Goal: Information Seeking & Learning: Learn about a topic

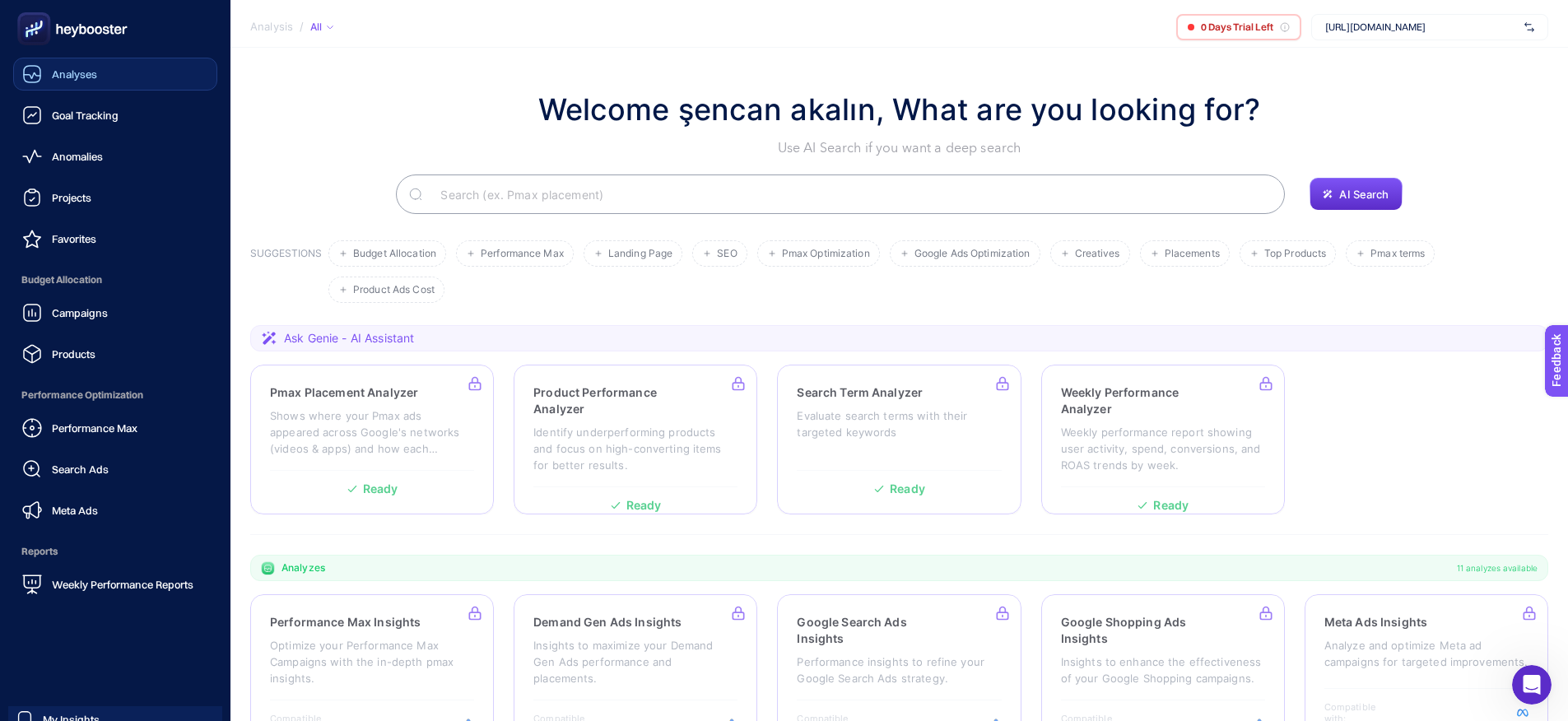
click at [46, 70] on div "Analyses" at bounding box center [59, 73] width 75 height 19
click at [102, 122] on div "Goal Tracking" at bounding box center [70, 115] width 96 height 19
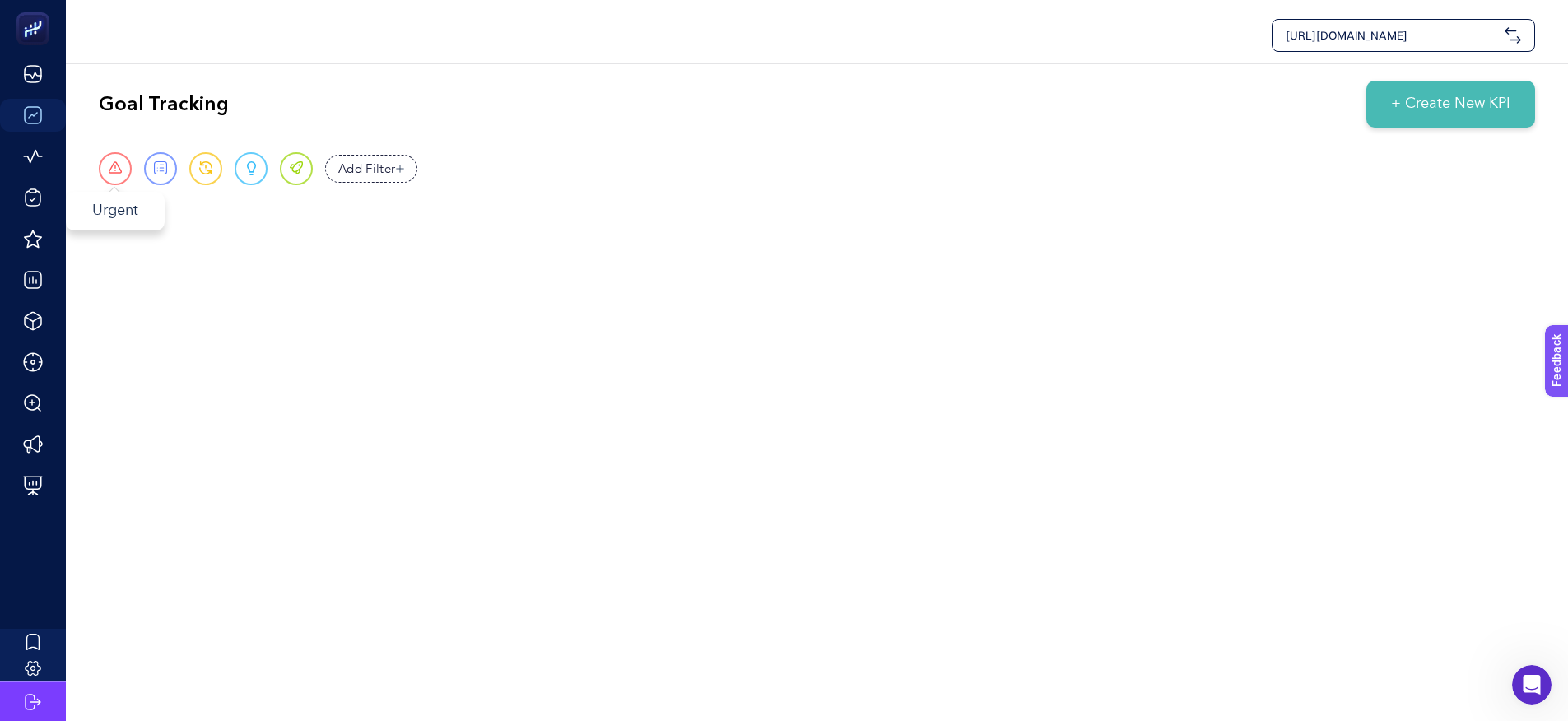
click at [121, 168] on div "Urgent" at bounding box center [116, 169] width 33 height 33
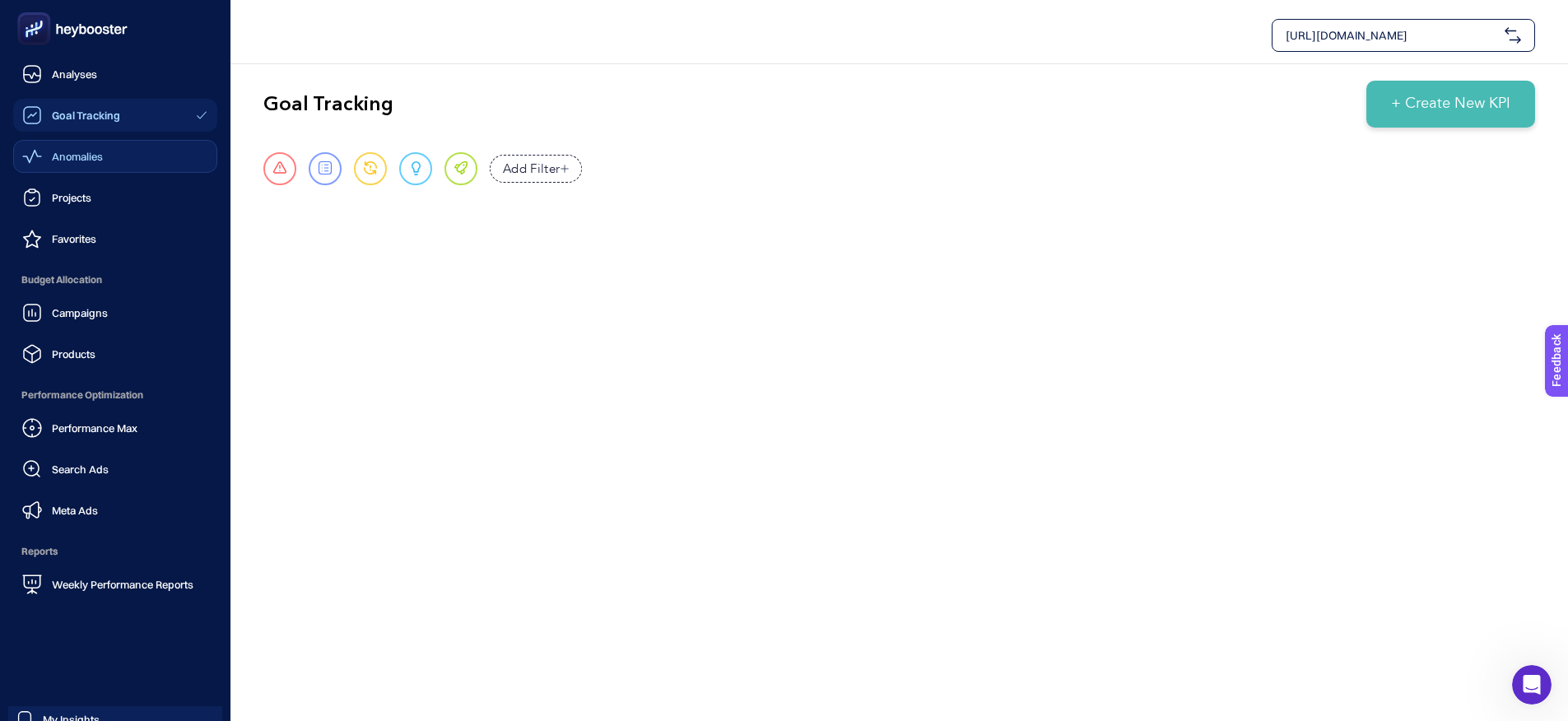
click at [70, 159] on span "Anomalies" at bounding box center [77, 157] width 51 height 13
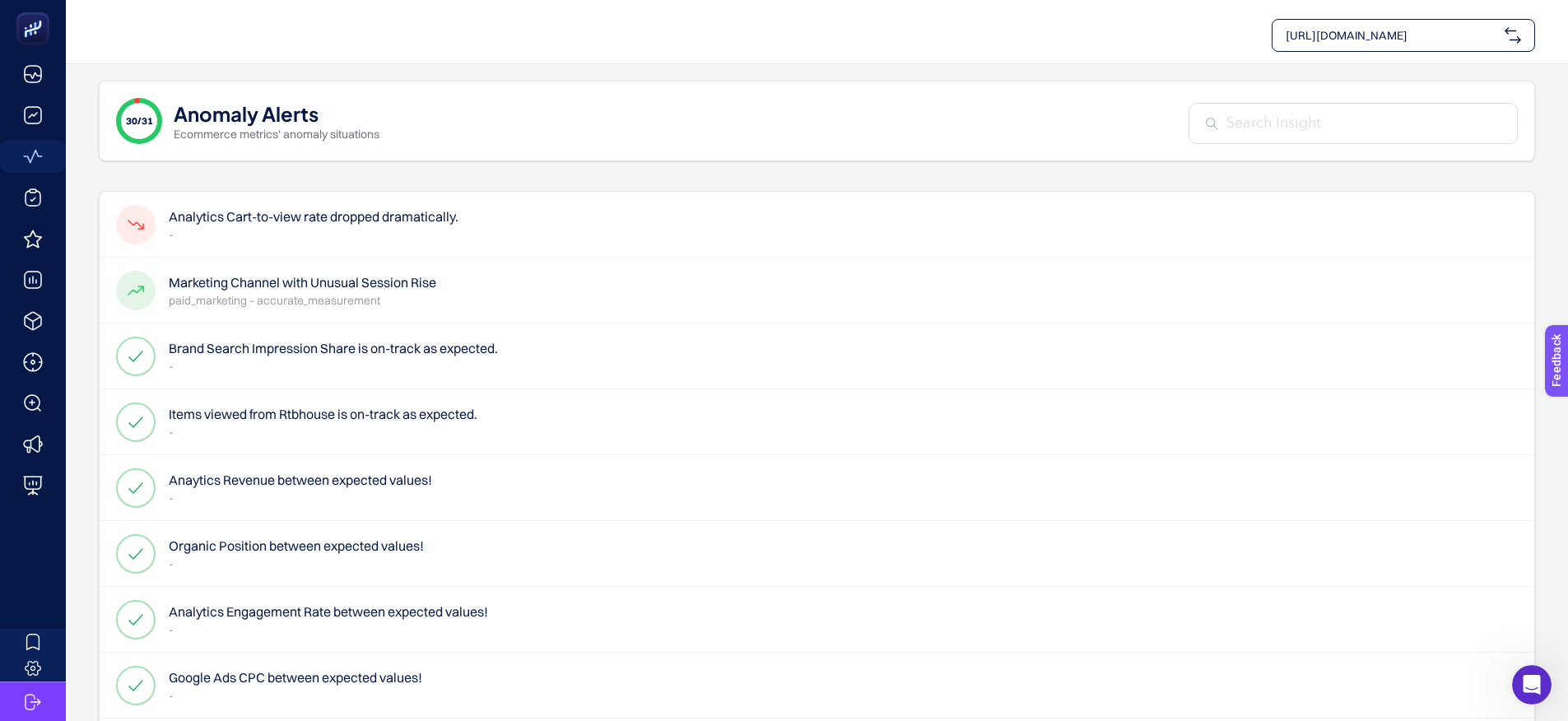
click at [321, 234] on p "-" at bounding box center [313, 234] width 290 height 17
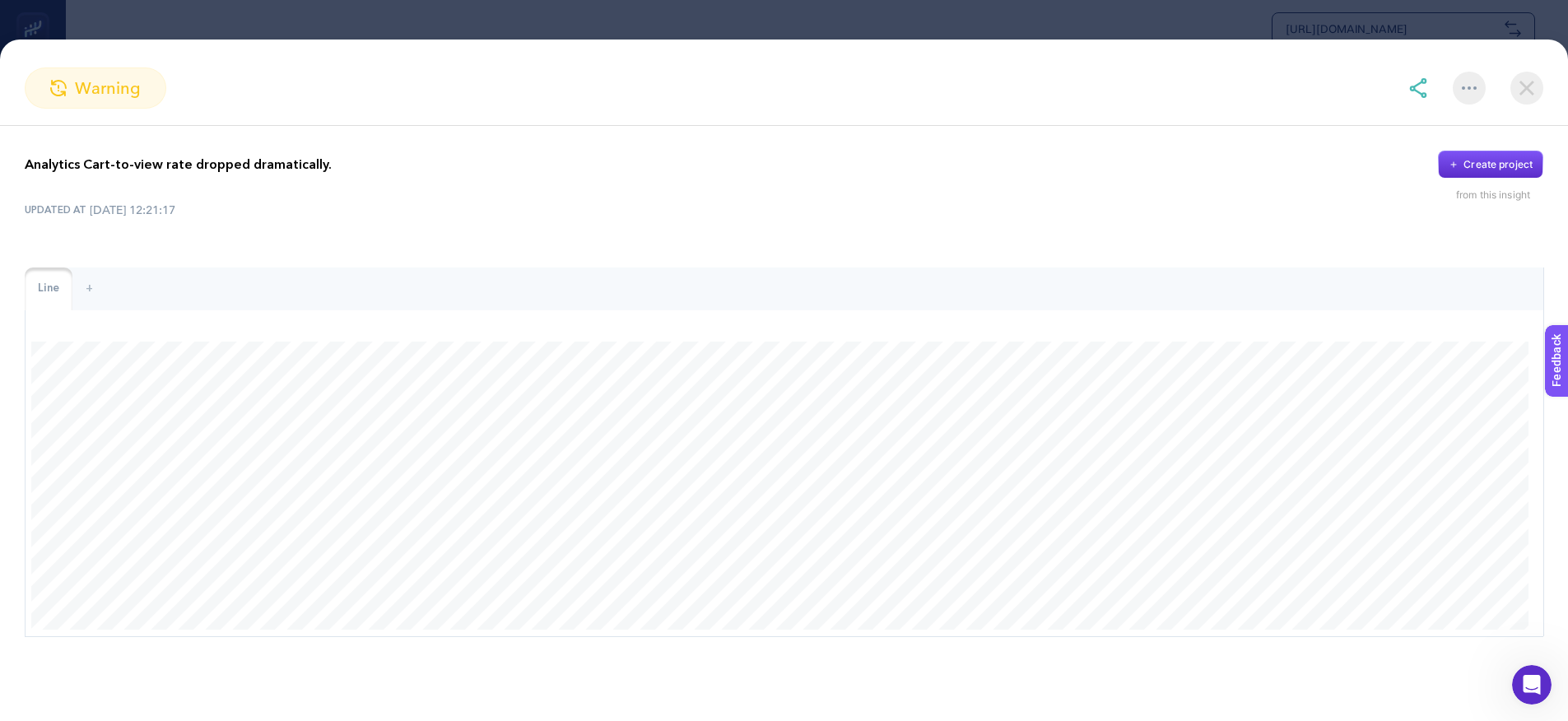
scroll to position [1539, 0]
drag, startPoint x: 1489, startPoint y: 194, endPoint x: 1529, endPoint y: 260, distance: 77.2
click at [1489, 194] on div "from this insight" at bounding box center [1499, 195] width 87 height 13
click at [154, 163] on p "Analytics Cart-to-view rate dropped dramatically." at bounding box center [178, 164] width 307 height 19
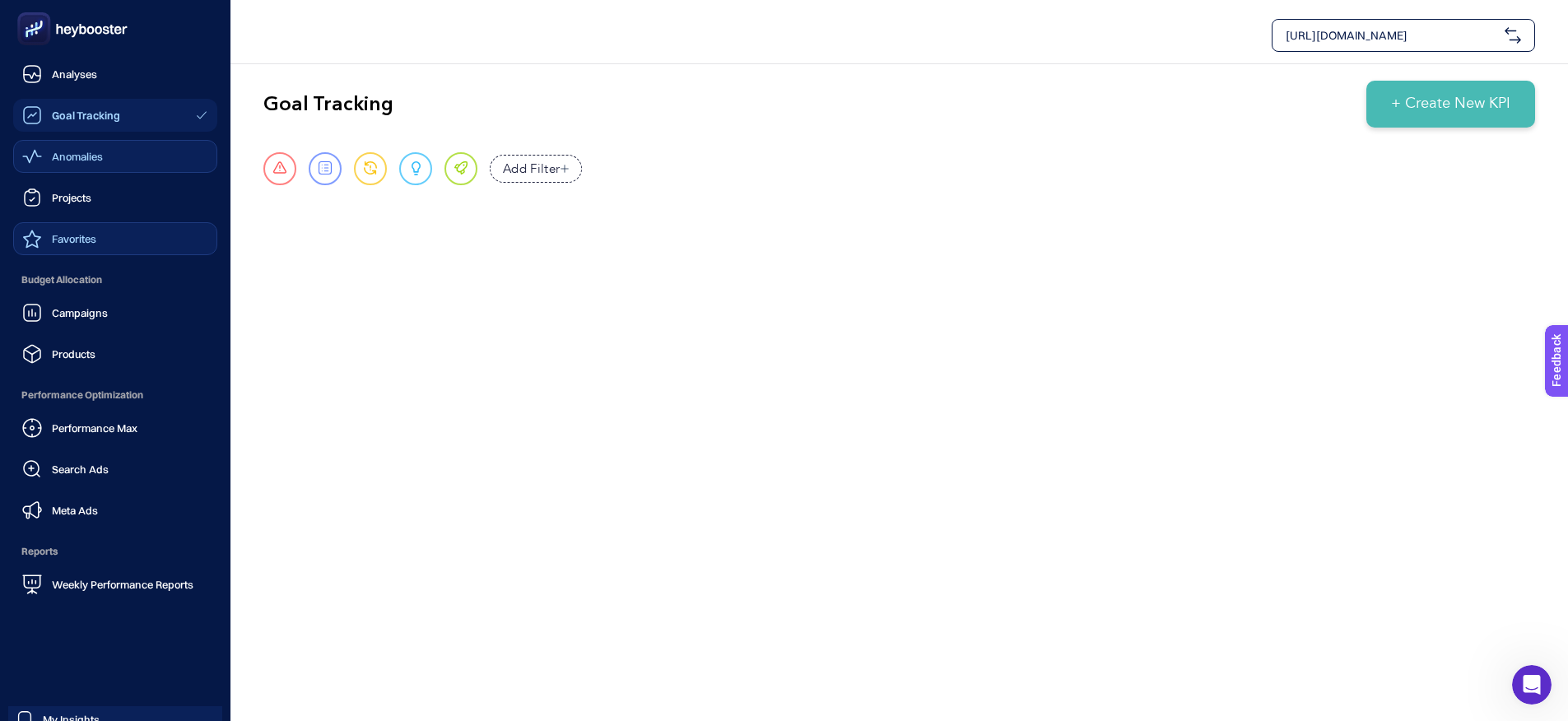
click at [68, 233] on span "Favorites" at bounding box center [74, 238] width 44 height 13
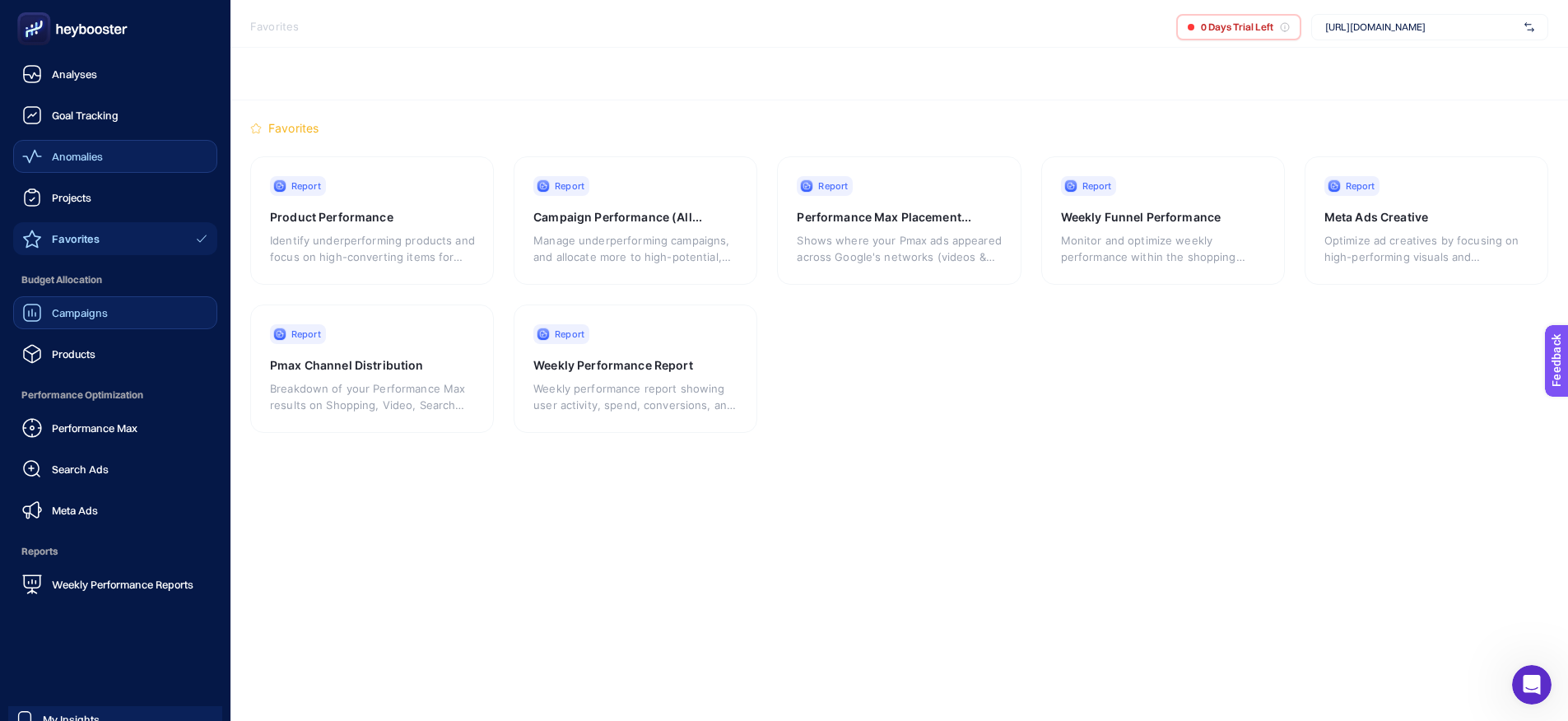
drag, startPoint x: 45, startPoint y: 291, endPoint x: 43, endPoint y: 314, distance: 23.1
click at [45, 291] on span "Budget Allocation" at bounding box center [115, 280] width 204 height 33
click at [43, 323] on link "Campaigns" at bounding box center [115, 313] width 204 height 33
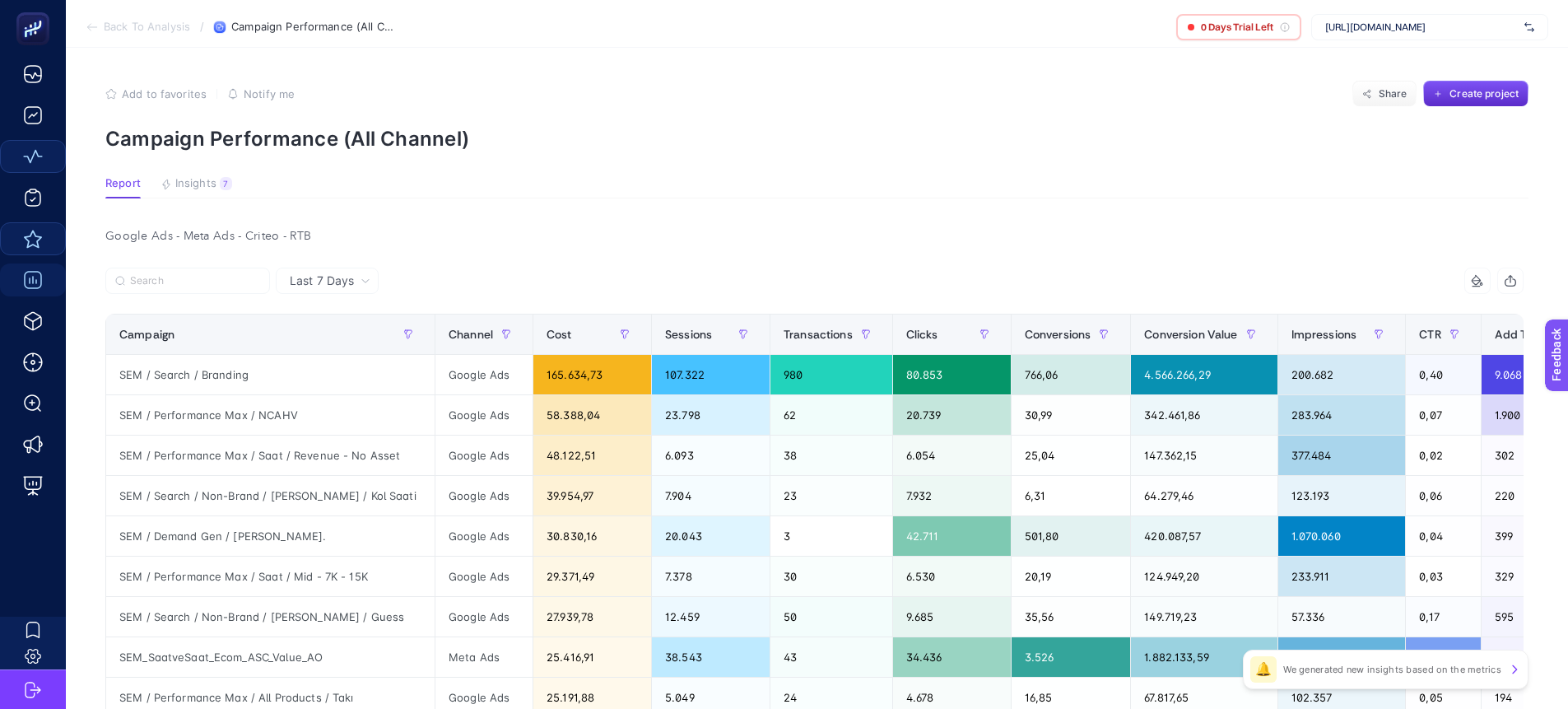
click at [195, 181] on span "Insights" at bounding box center [196, 184] width 41 height 13
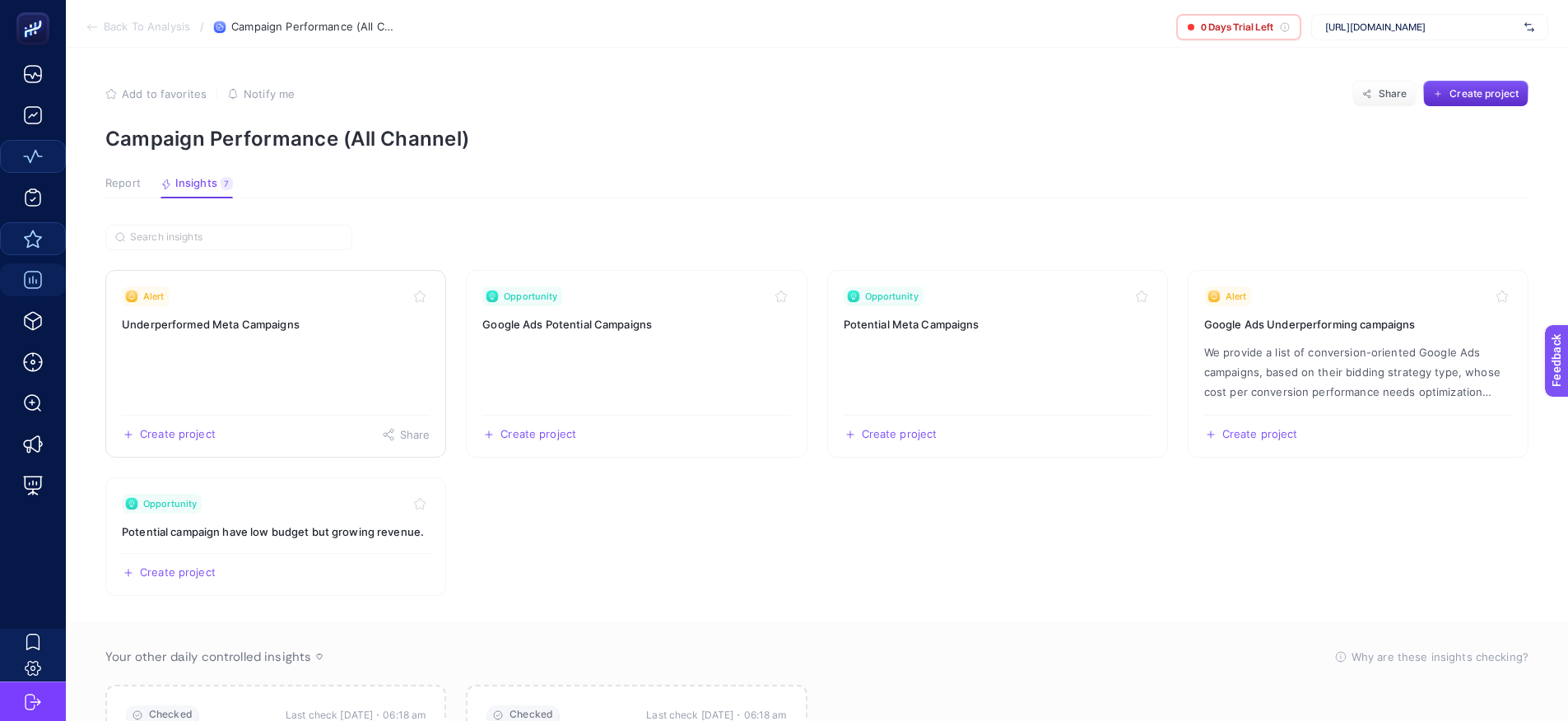
click at [221, 335] on link "Alert Underperformed Meta Campaigns Create project Share" at bounding box center [276, 363] width 341 height 188
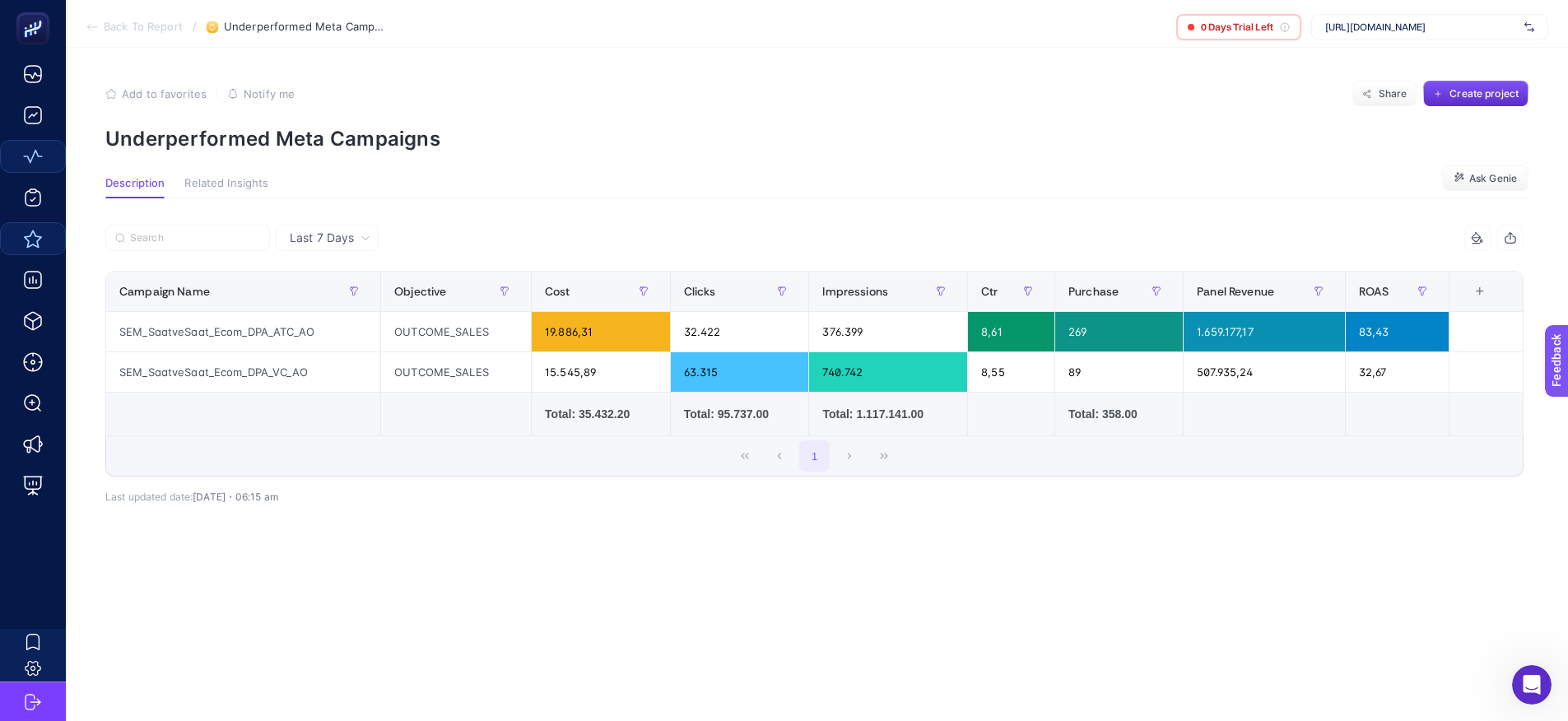
scroll to position [6, 0]
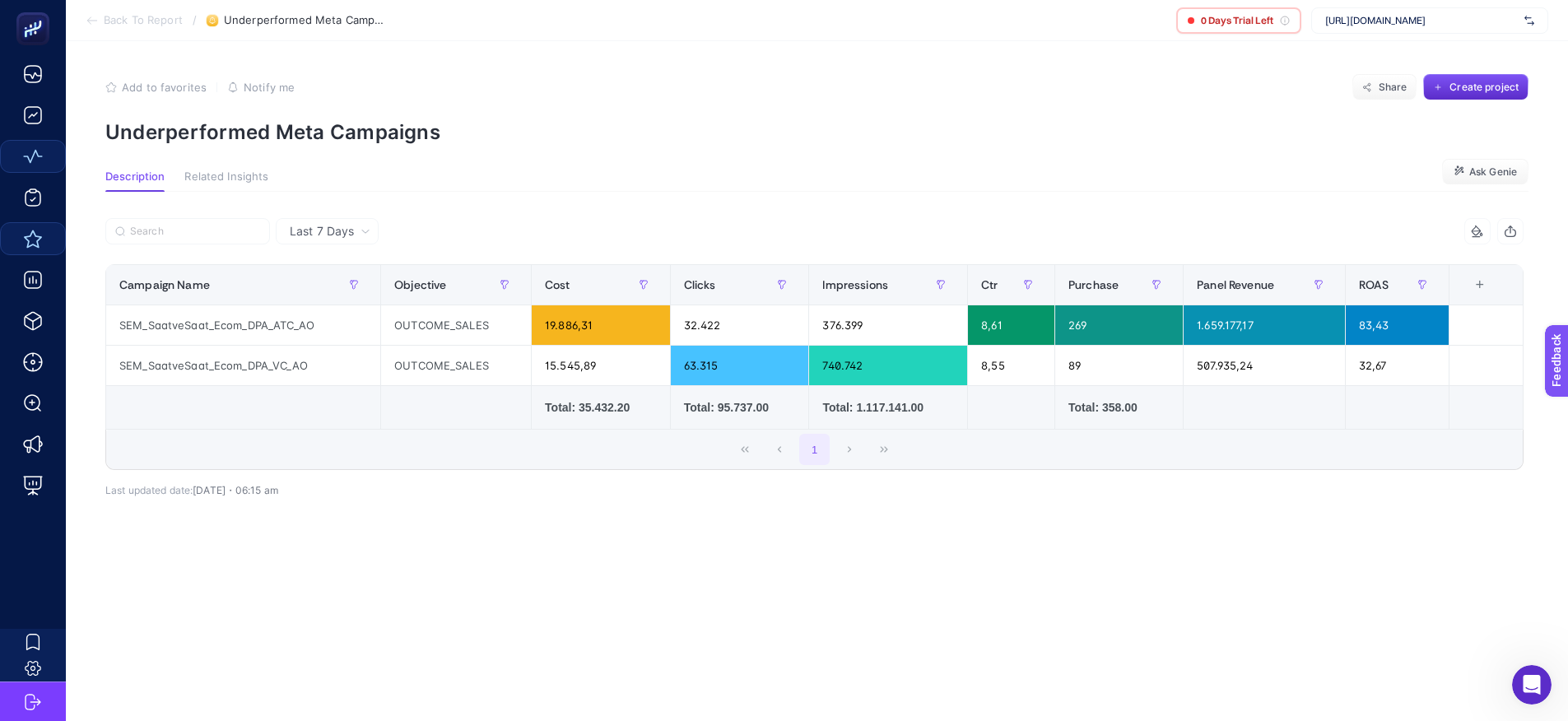
click at [223, 175] on span "Related Insights" at bounding box center [226, 177] width 84 height 13
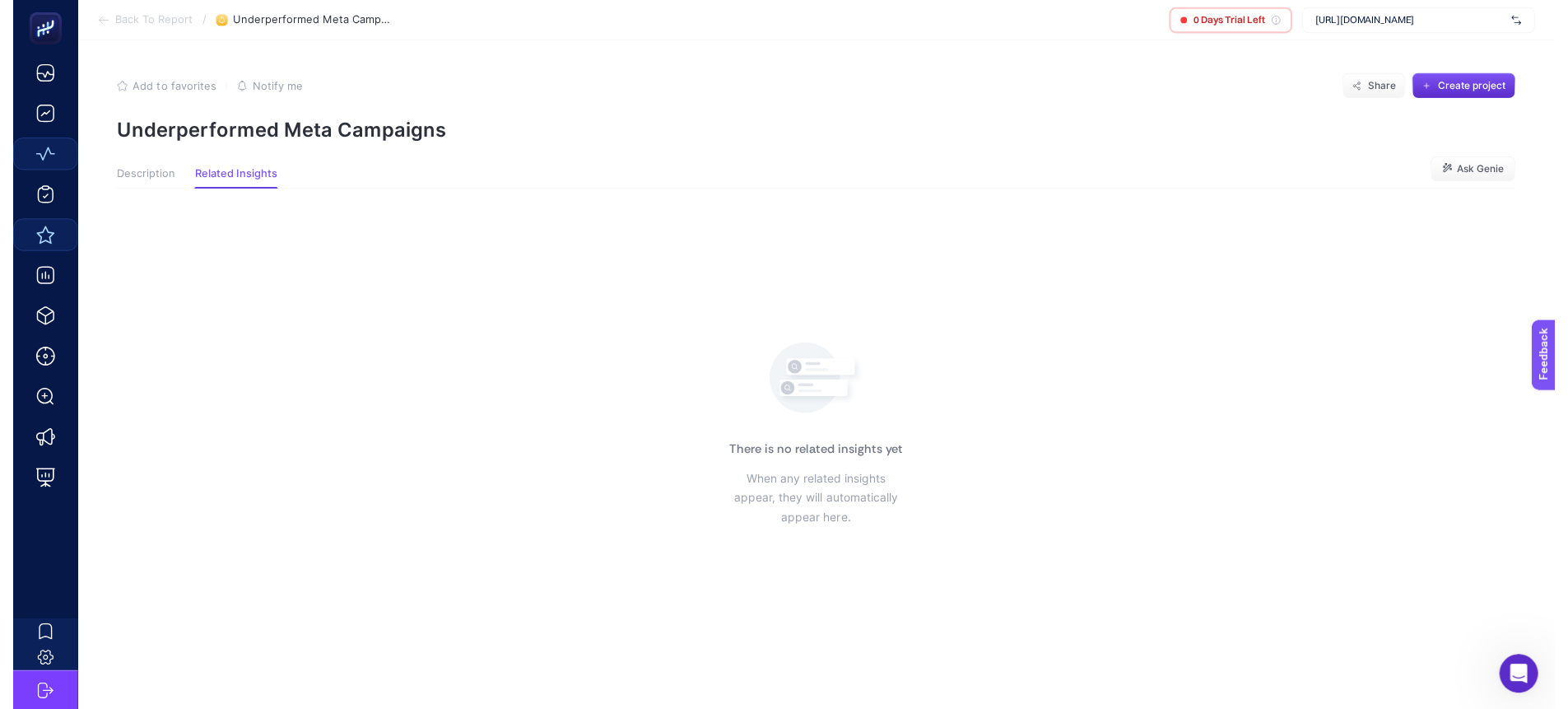
scroll to position [4, 0]
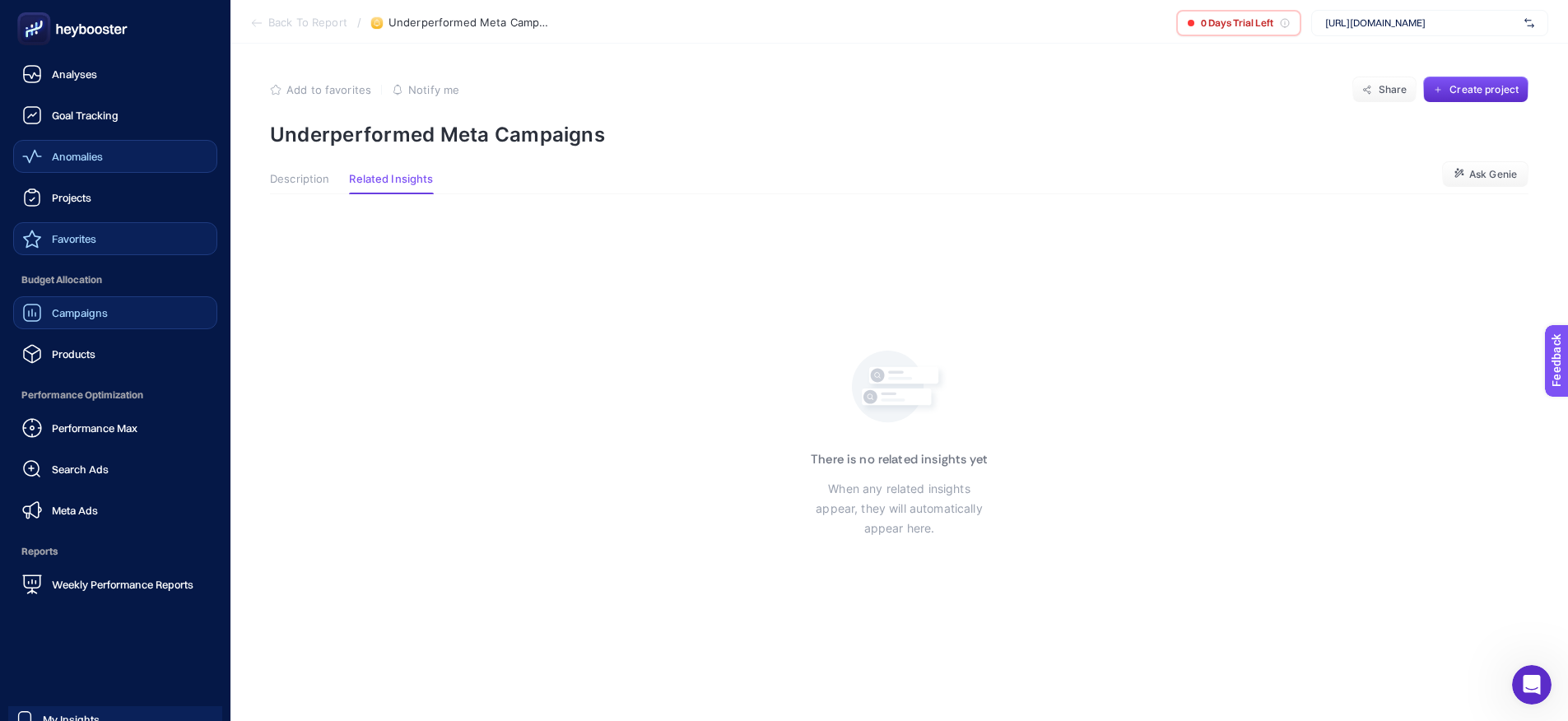
click at [70, 318] on span "Campaigns" at bounding box center [80, 312] width 56 height 13
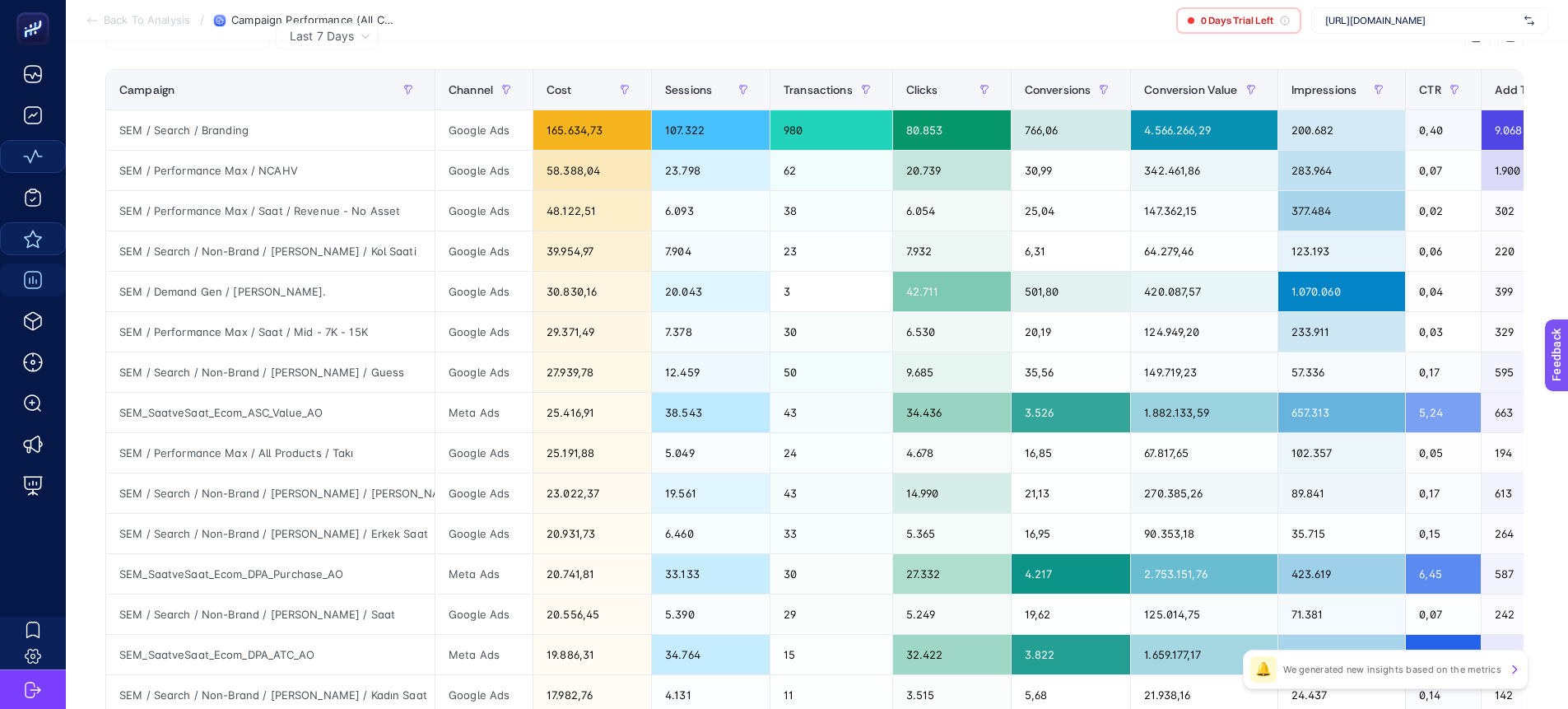
scroll to position [238, 0]
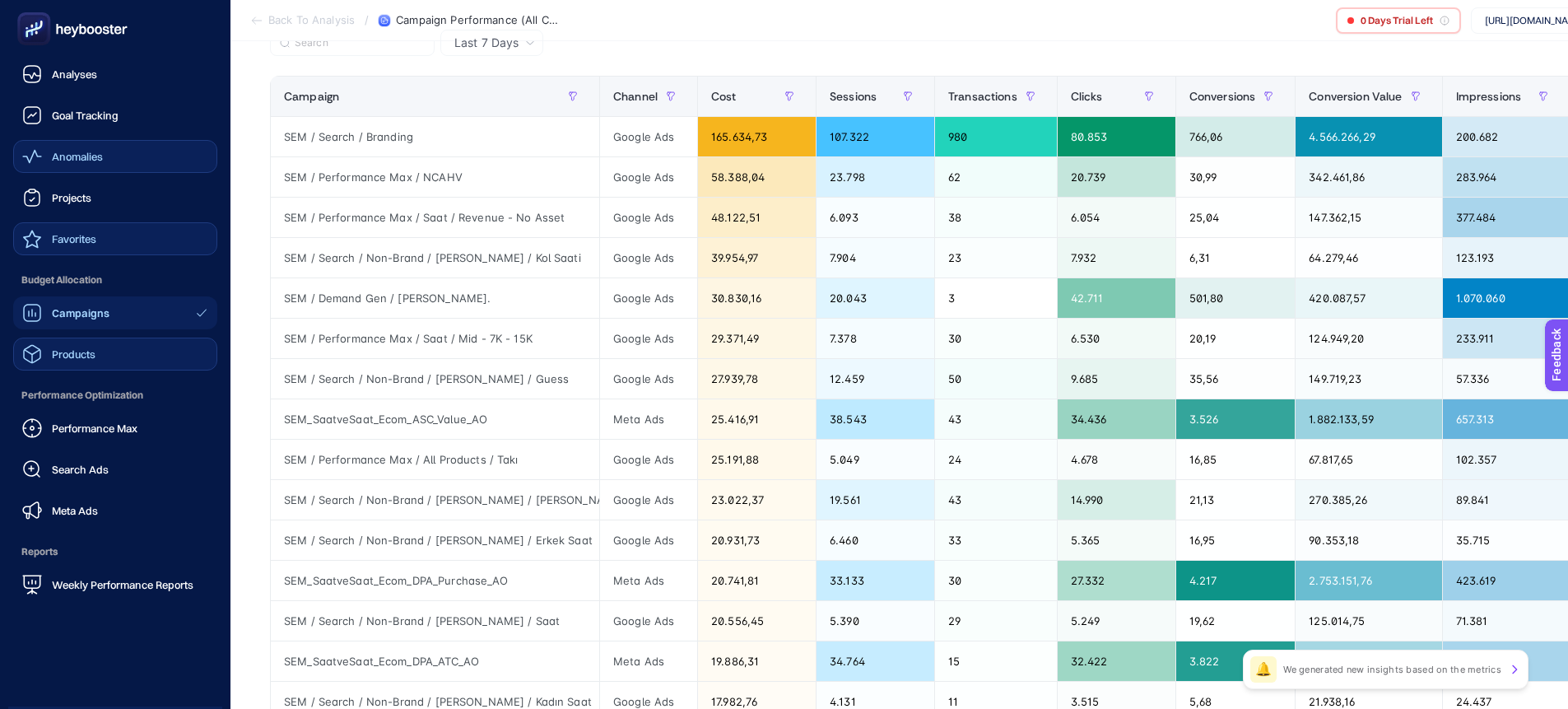
click at [77, 351] on span "Products" at bounding box center [73, 354] width 44 height 13
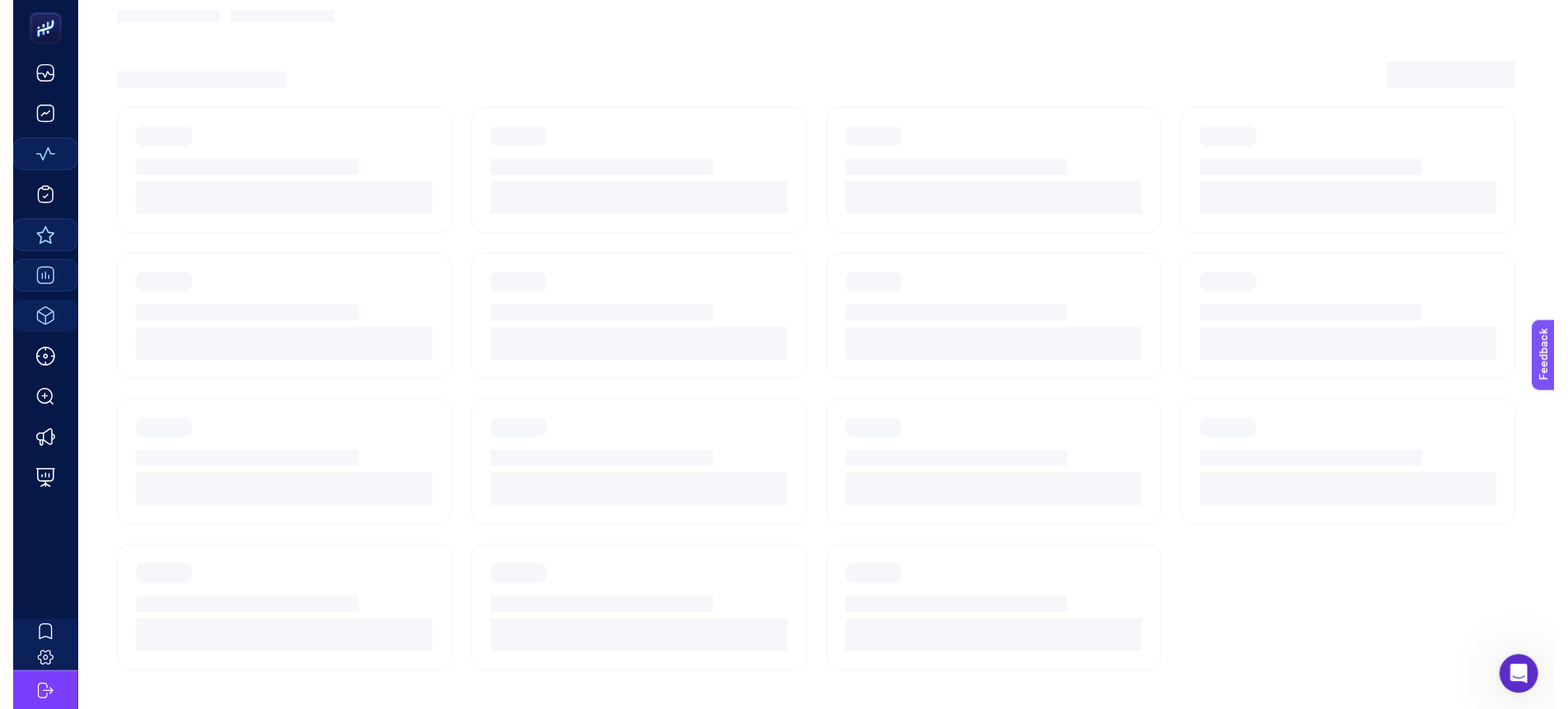
scroll to position [6, 0]
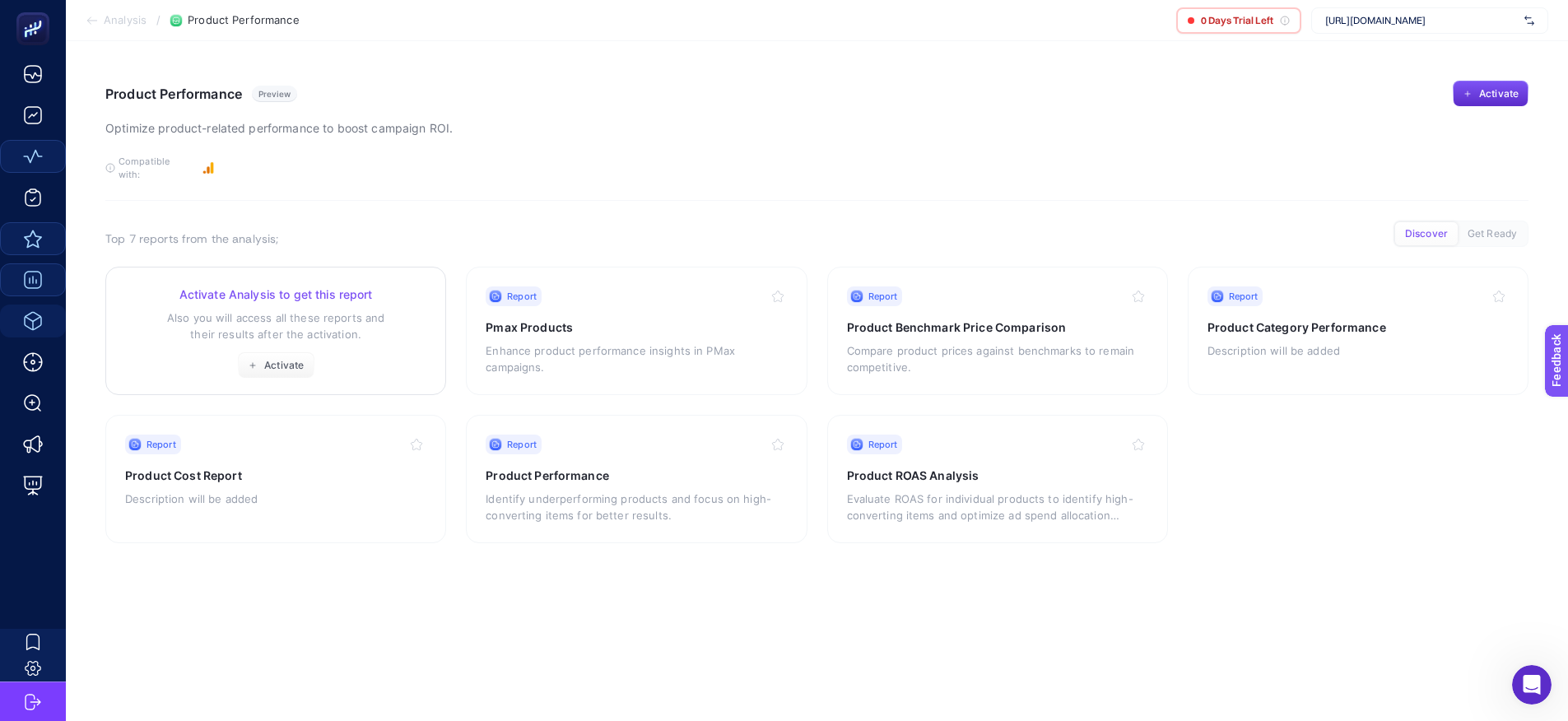
click at [284, 330] on div "Activate Analysis to get this report Also you will access all these reports and…" at bounding box center [275, 332] width 301 height 92
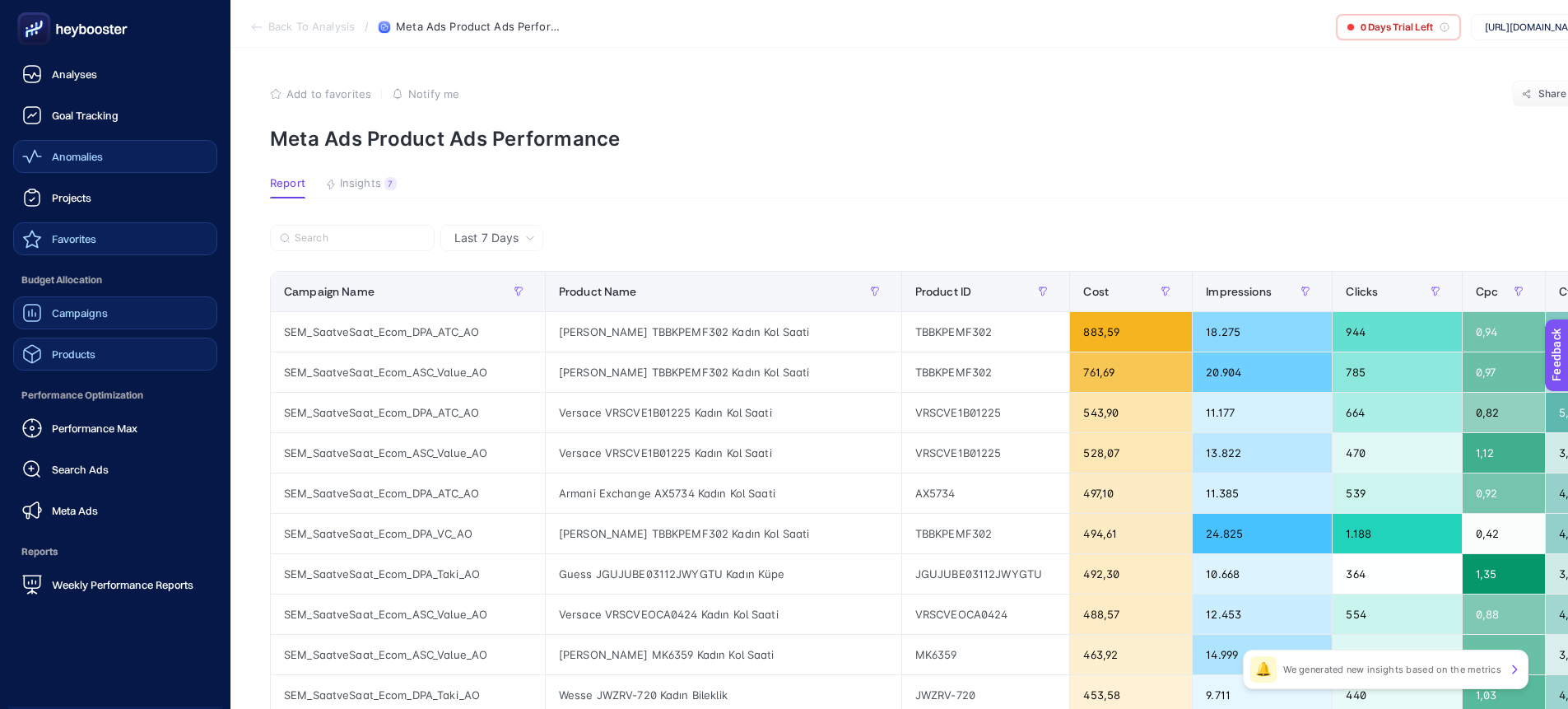
click at [60, 349] on span "Products" at bounding box center [73, 354] width 44 height 13
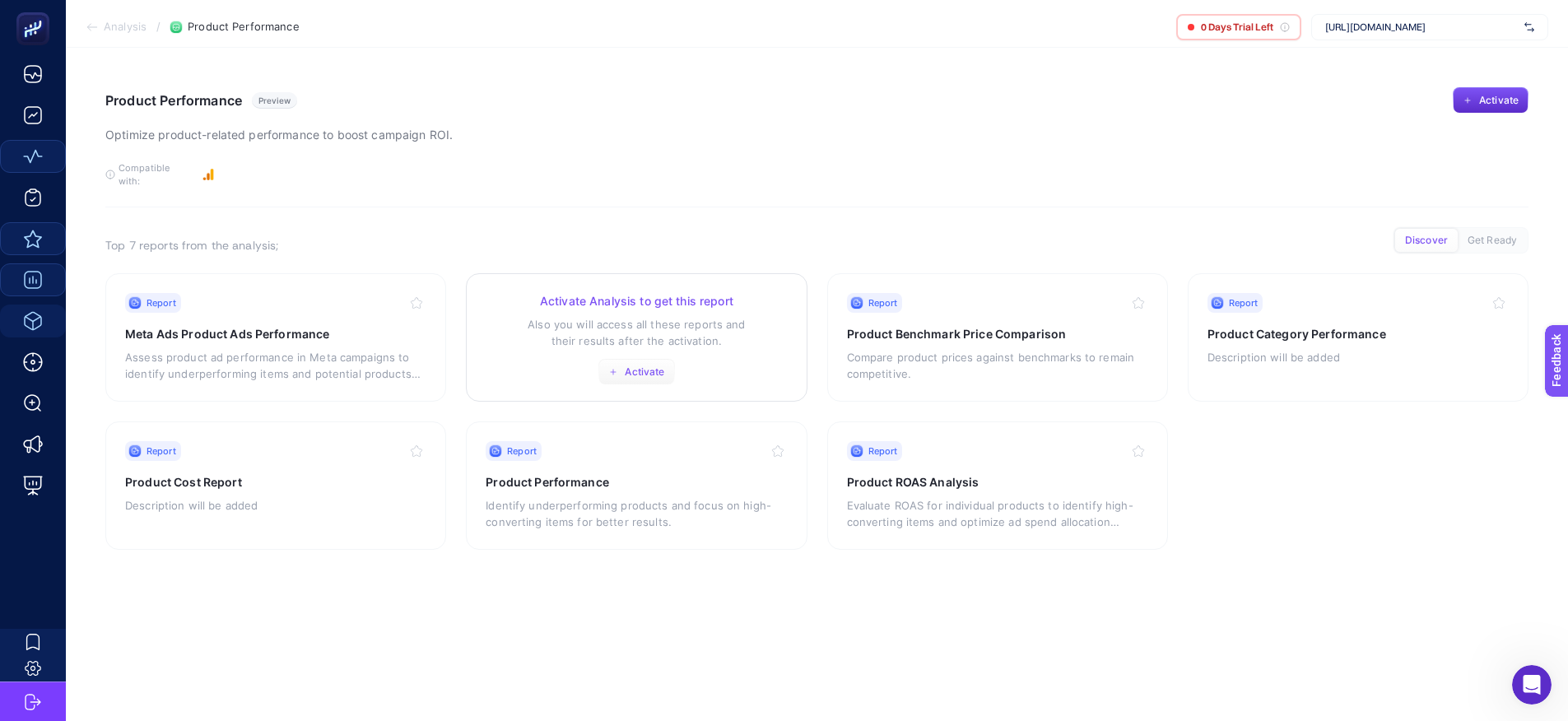
click at [648, 365] on span "Activate" at bounding box center [644, 372] width 40 height 13
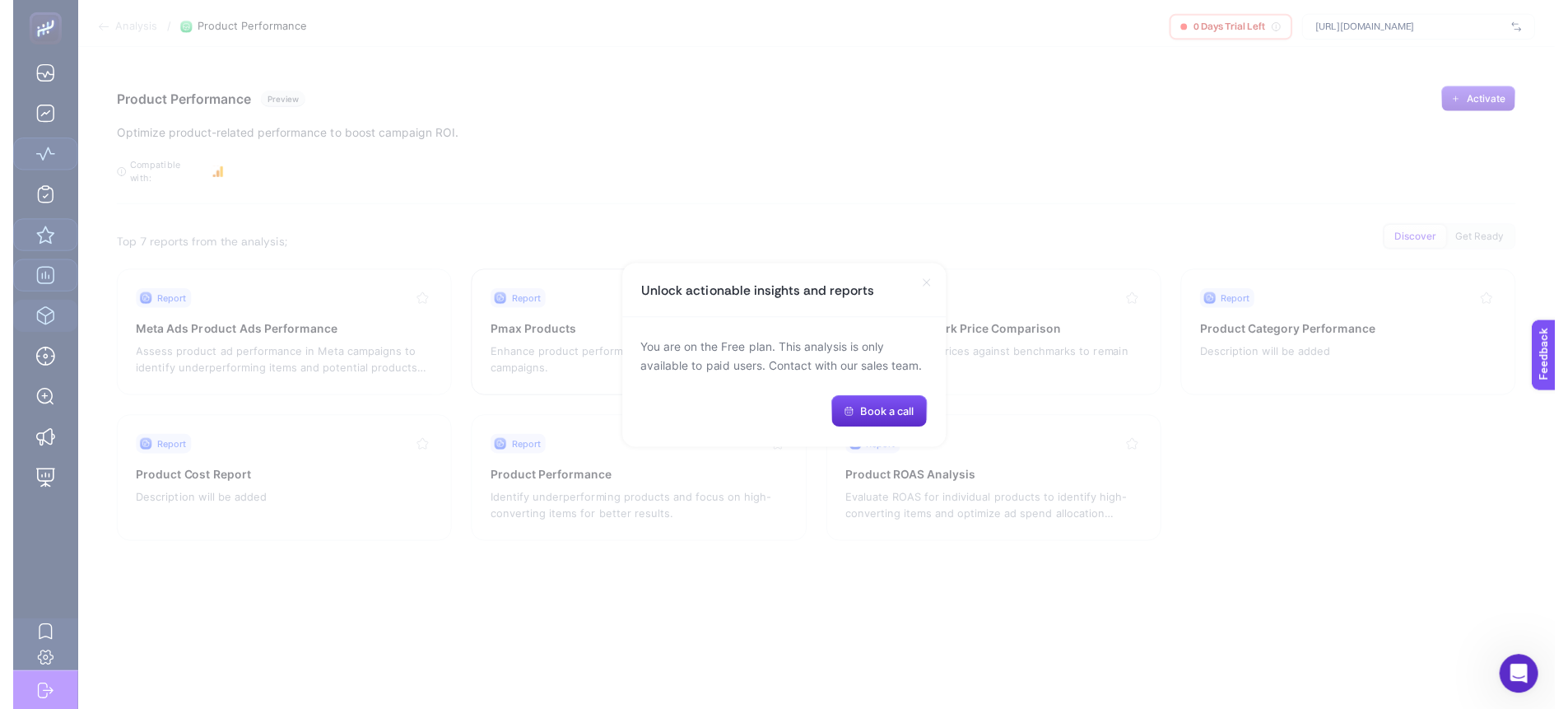
scroll to position [4, 0]
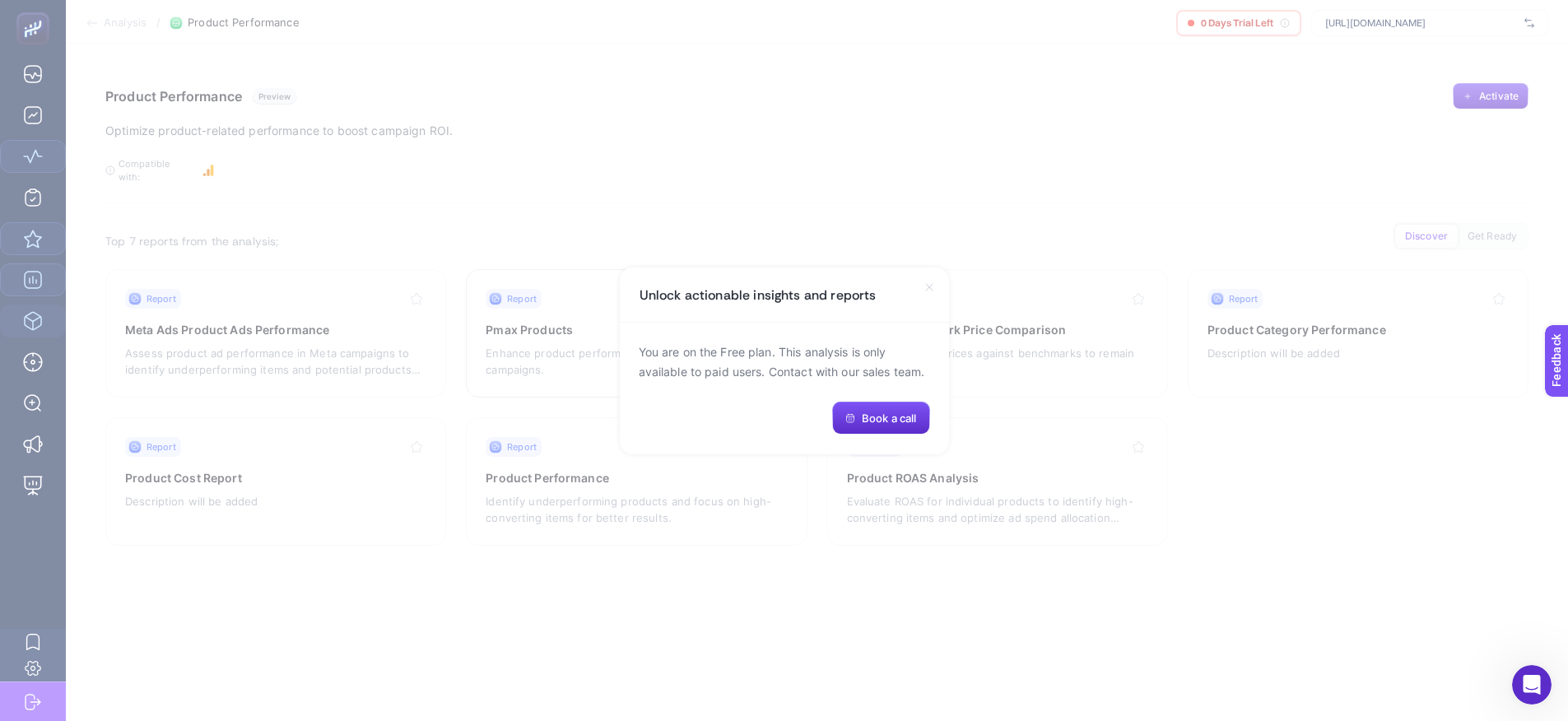
click at [930, 288] on icon at bounding box center [929, 286] width 6 height 6
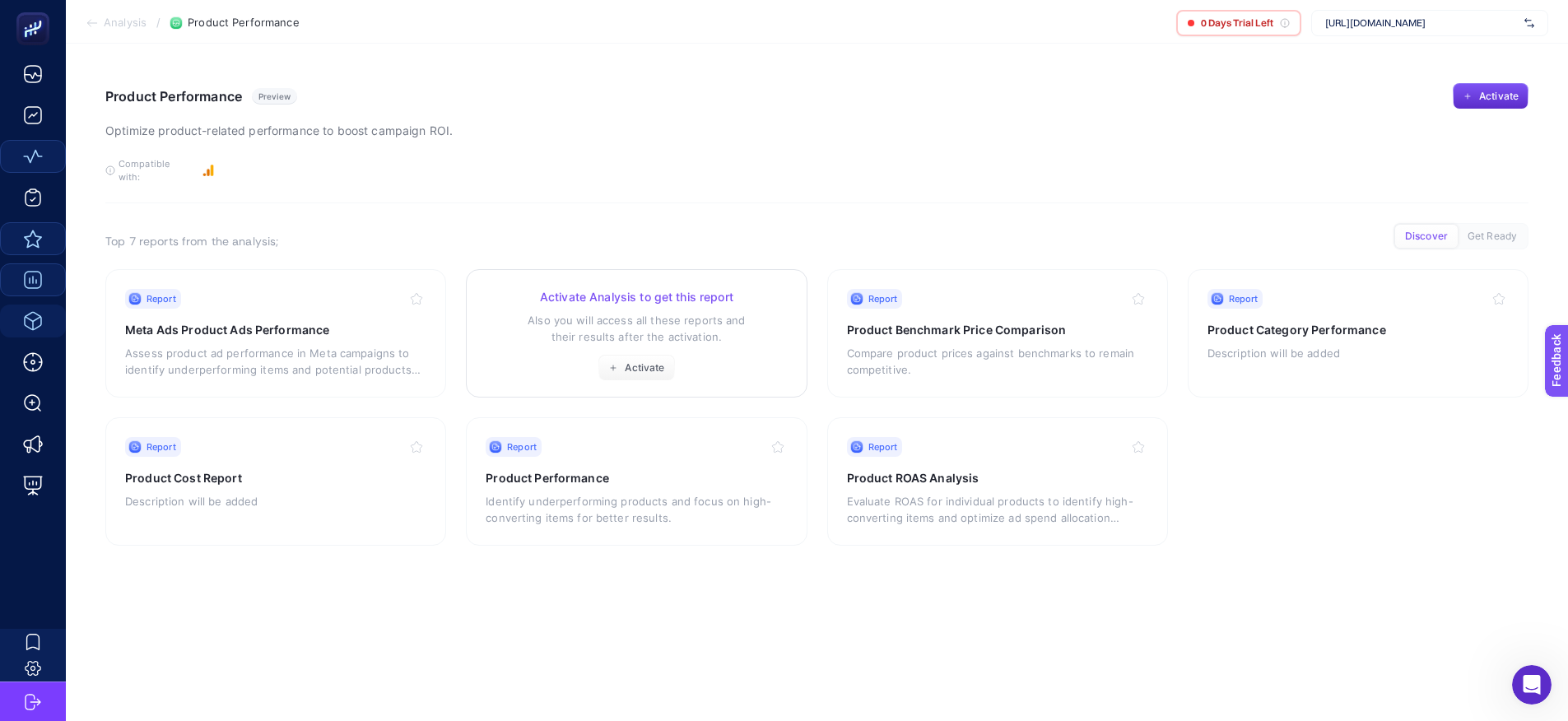
click at [595, 312] on p "Also you will access all these reports and their results after the activation." at bounding box center [636, 329] width 301 height 33
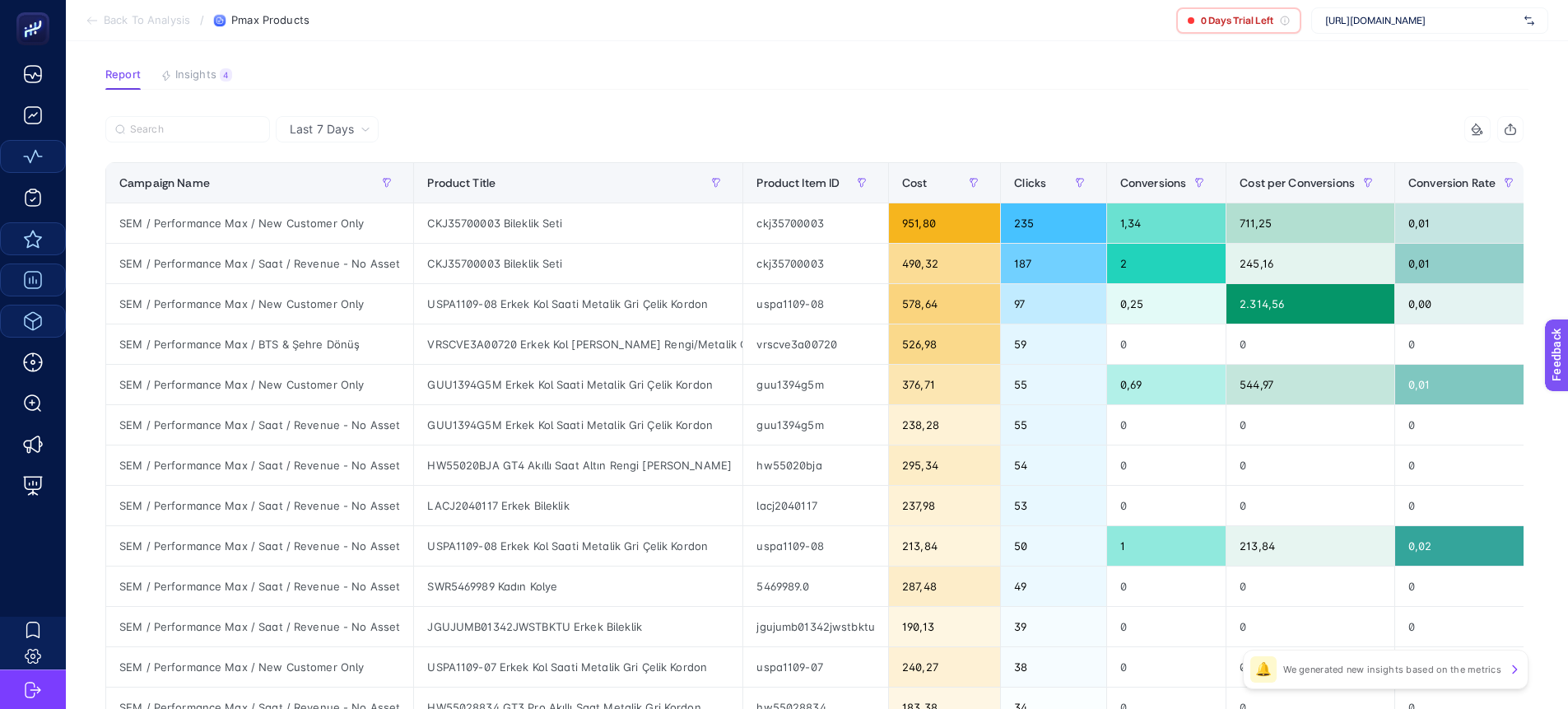
scroll to position [109, 0]
drag, startPoint x: 343, startPoint y: 261, endPoint x: 628, endPoint y: 263, distance: 285.0
click at [630, 404] on tr "SEM / Performance Max / Saat / Revenue - No Asset CKJ35700003 Bileklik Seti ckj…" at bounding box center [967, 424] width 1720 height 41
click at [628, 268] on div "CKJ35700003 Bileklik Seti" at bounding box center [578, 262] width 328 height 40
click at [698, 106] on article "Add to favorites false Notify me Share Create project Pmax Products Report Insi…" at bounding box center [816, 581] width 1502 height 1286
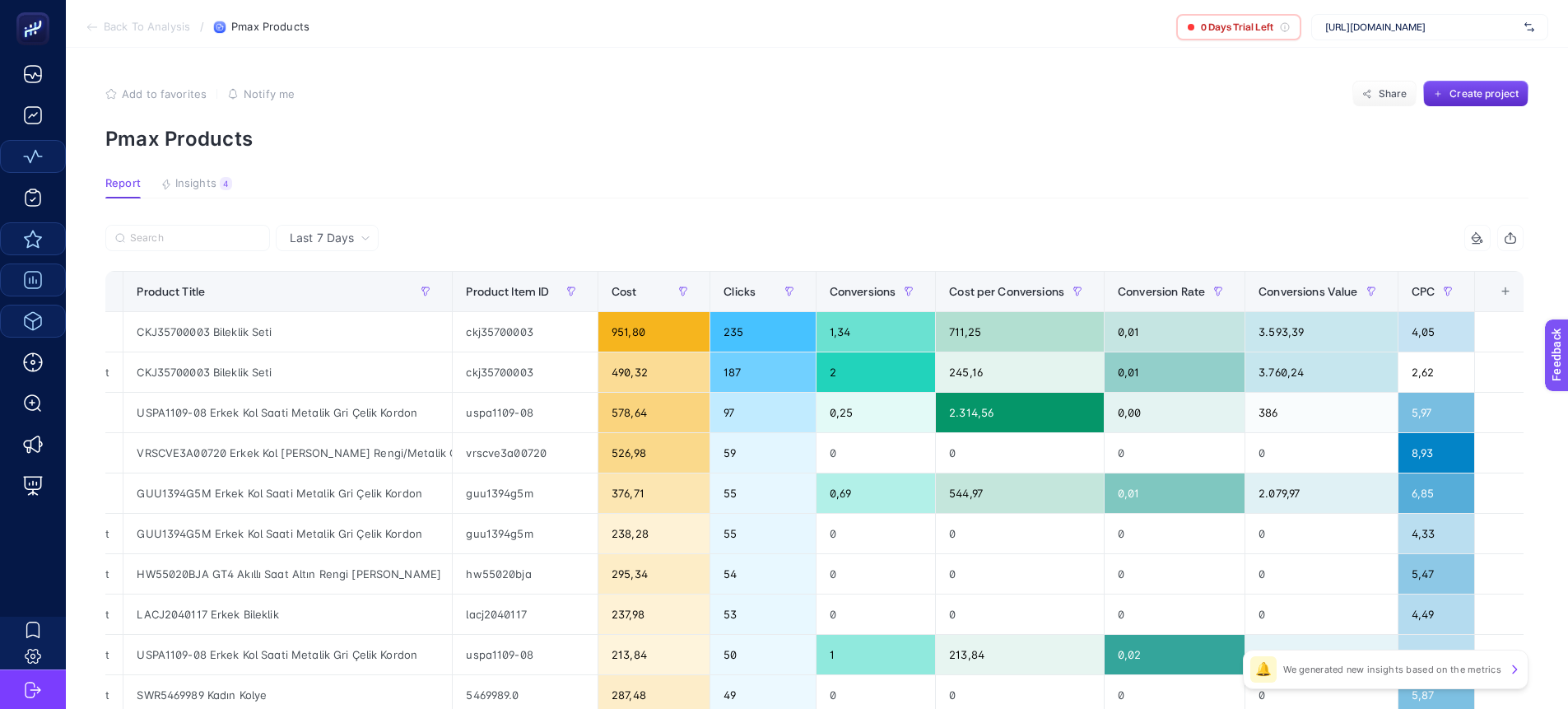
scroll to position [0, 0]
drag, startPoint x: 512, startPoint y: 458, endPoint x: 290, endPoint y: 449, distance: 222.2
click at [343, 461] on div "VRSCVE3A00720 Erkek Kol [PERSON_NAME] Rengi/Metalik Gri Çelik Kordon" at bounding box center [287, 452] width 328 height 40
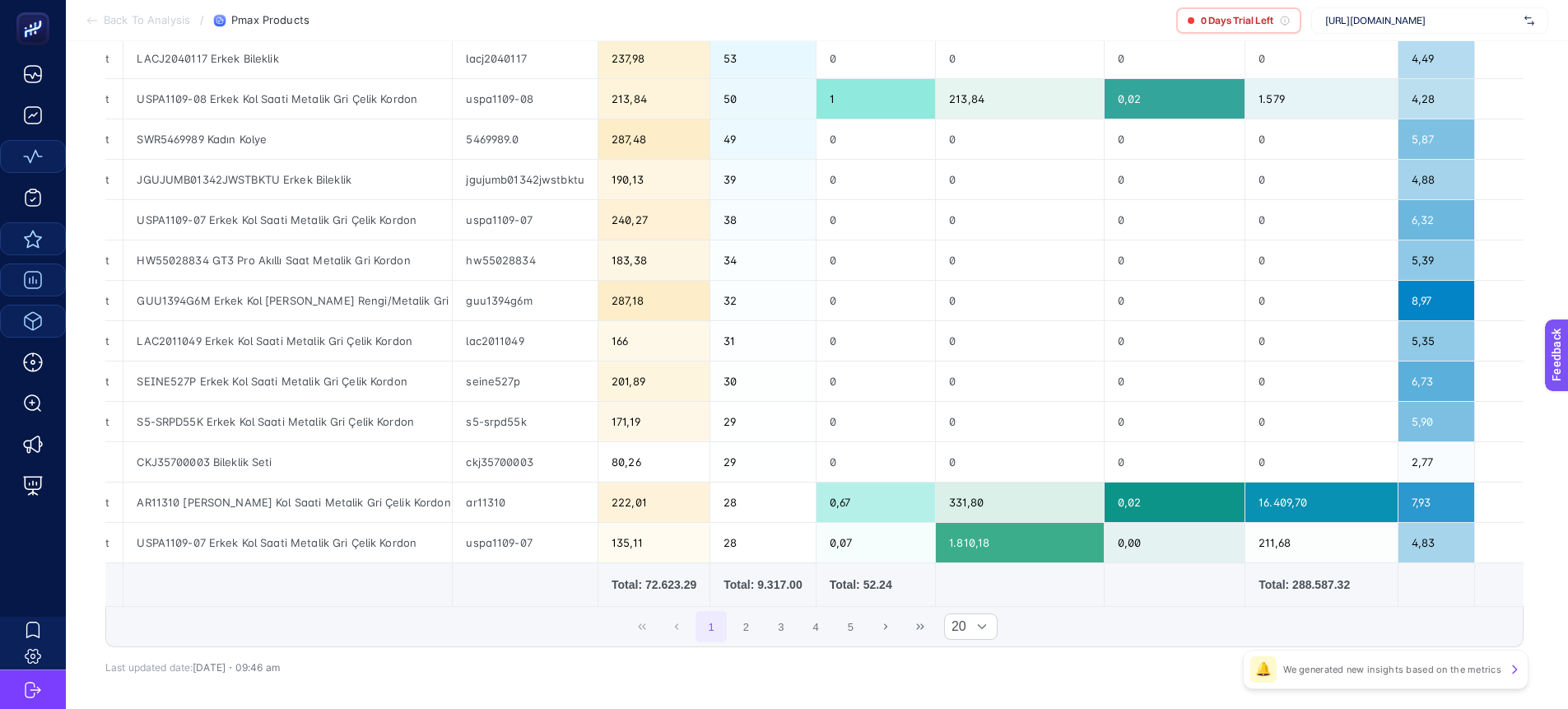
scroll to position [638, 0]
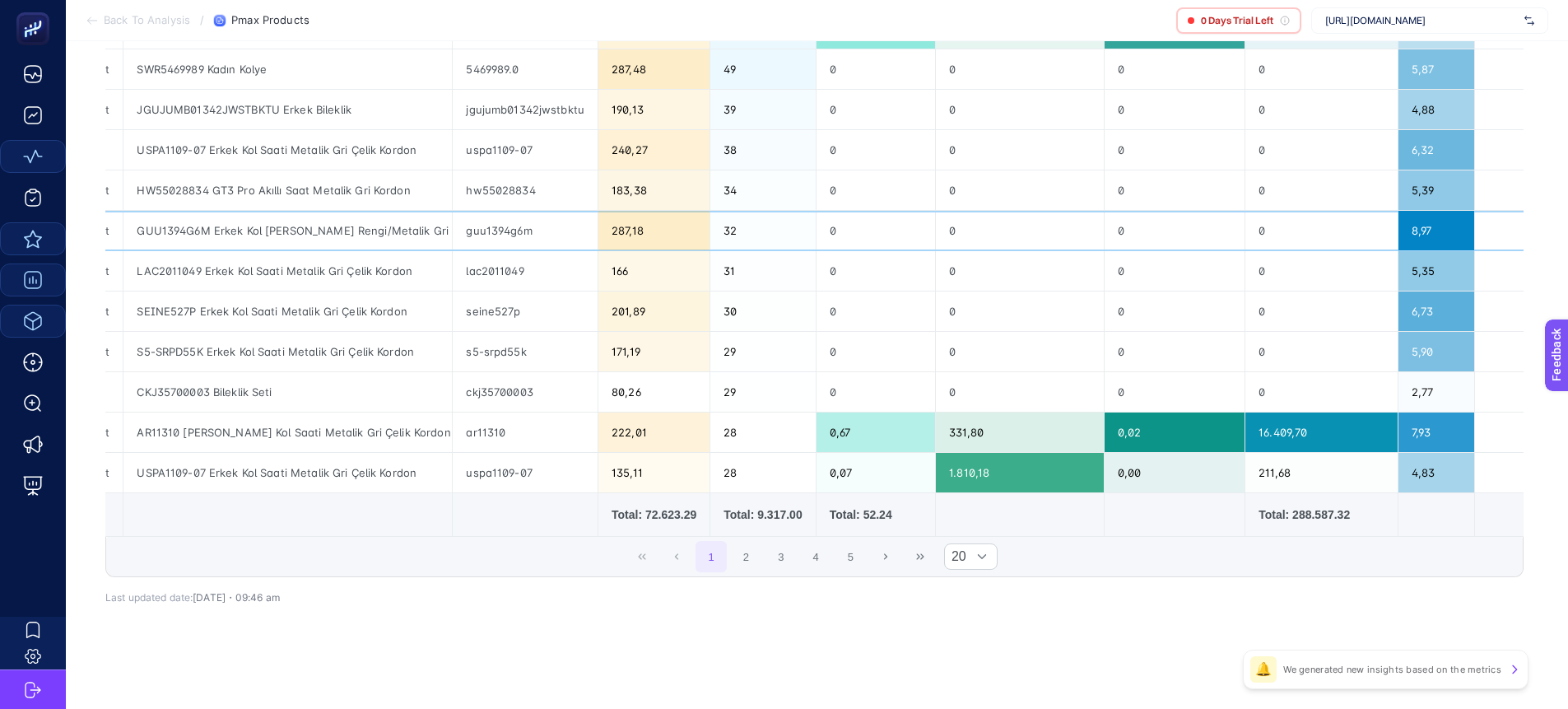
drag, startPoint x: 350, startPoint y: 228, endPoint x: 424, endPoint y: 221, distance: 74.3
click at [424, 221] on div "GUU1394G6M Erkek Kol [PERSON_NAME] Rengi/Metalik Gri Çelik Kordon" at bounding box center [287, 230] width 328 height 40
click at [521, 222] on div "guu1394g6m" at bounding box center [525, 230] width 145 height 40
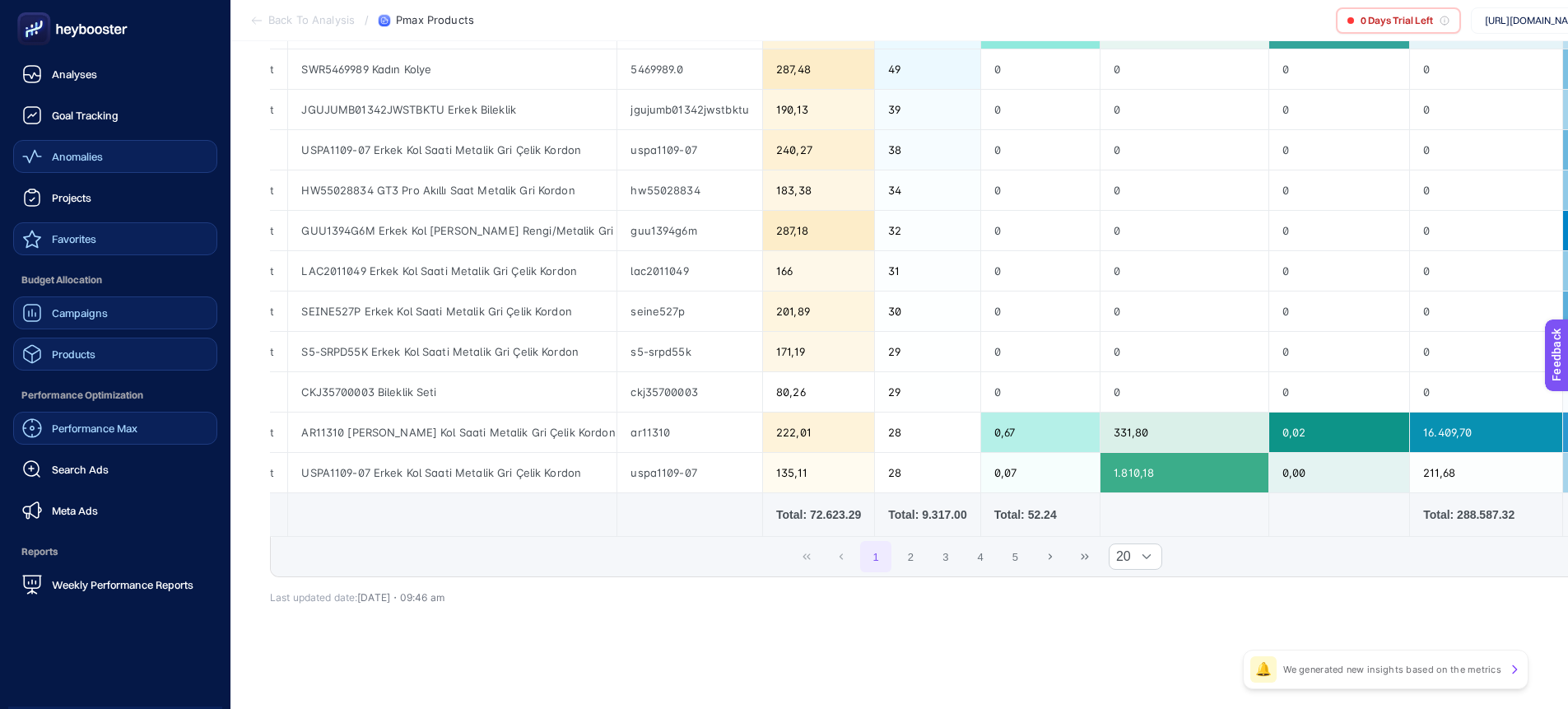
click at [74, 426] on span "Performance Max" at bounding box center [95, 428] width 85 height 13
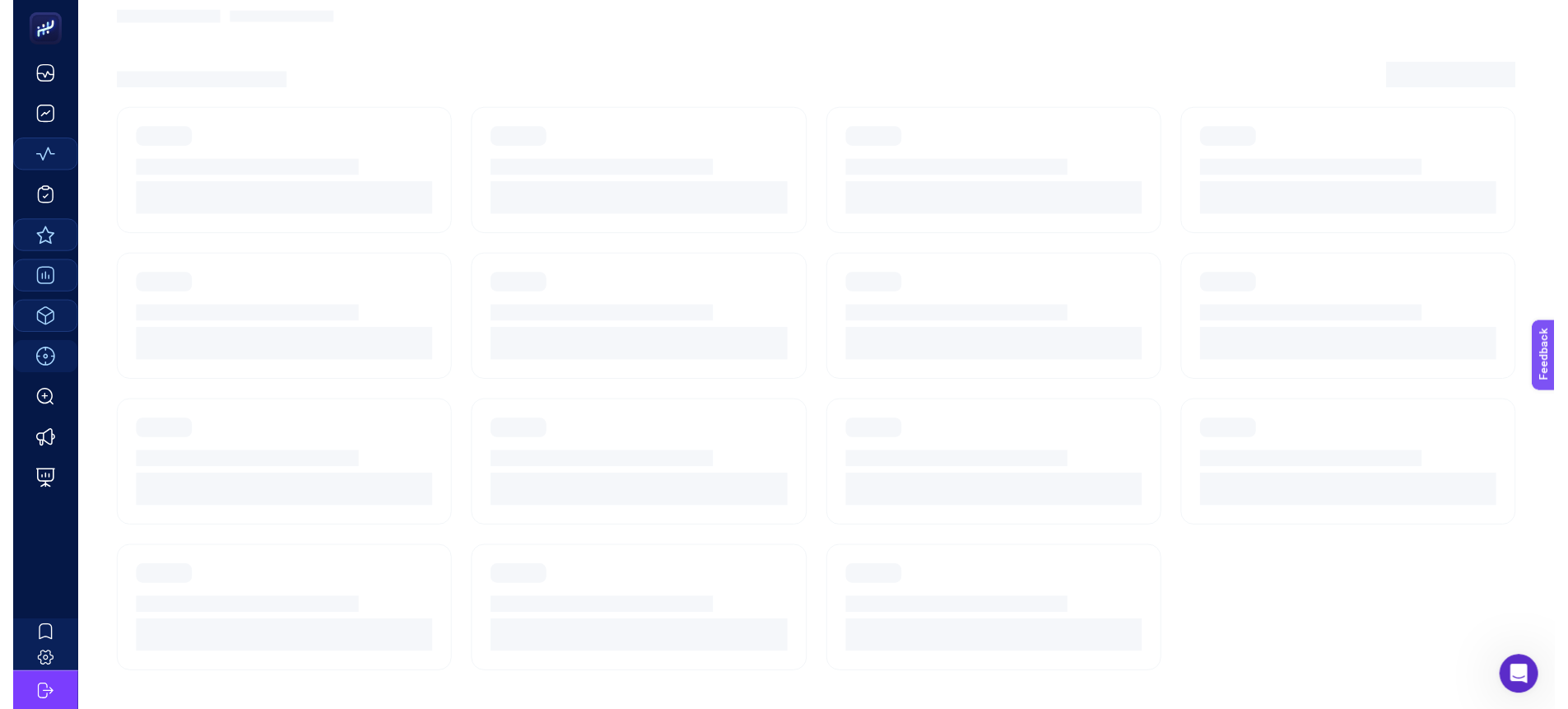
scroll to position [6, 0]
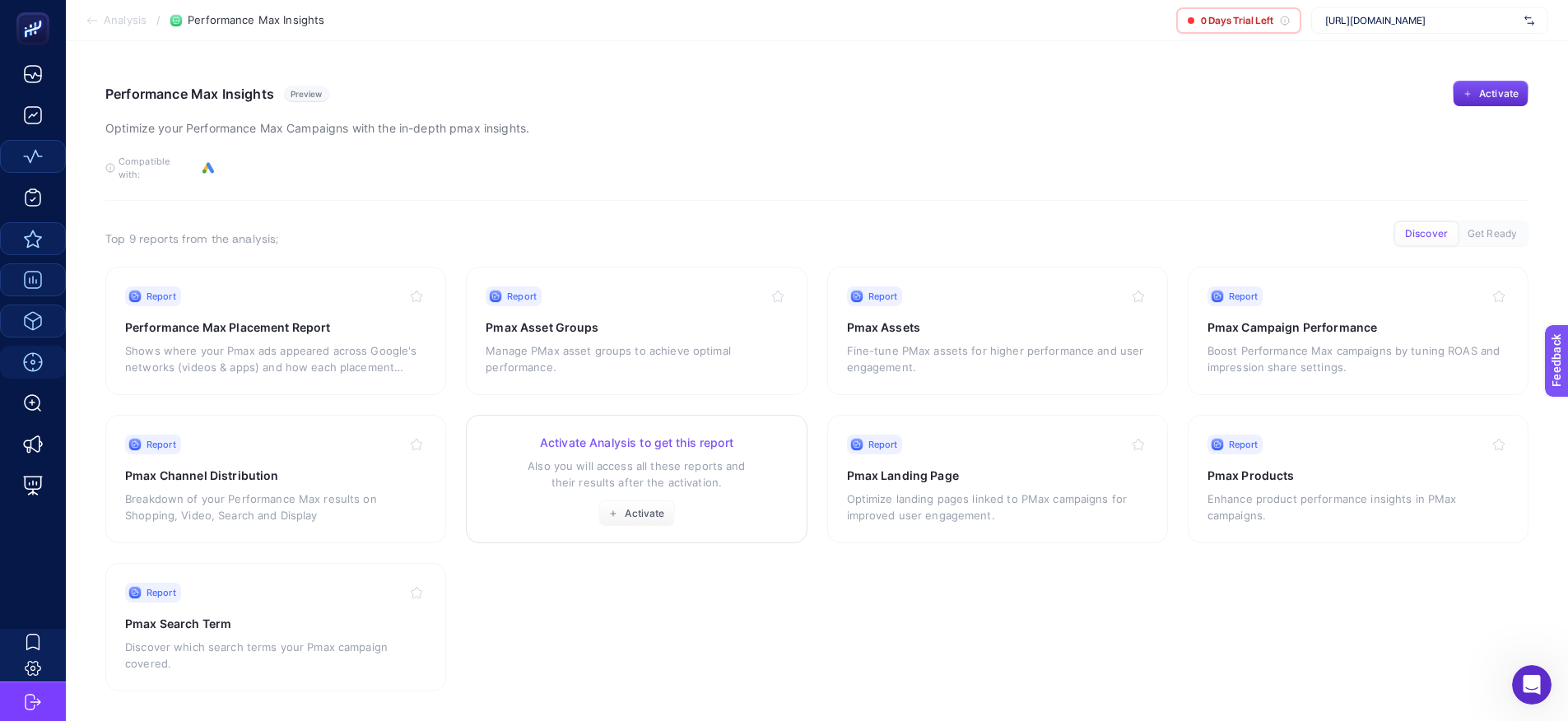
click at [587, 442] on div "Activate Analysis to get this report Also you will access all these reports and…" at bounding box center [636, 480] width 301 height 92
